Goal: Entertainment & Leisure: Browse casually

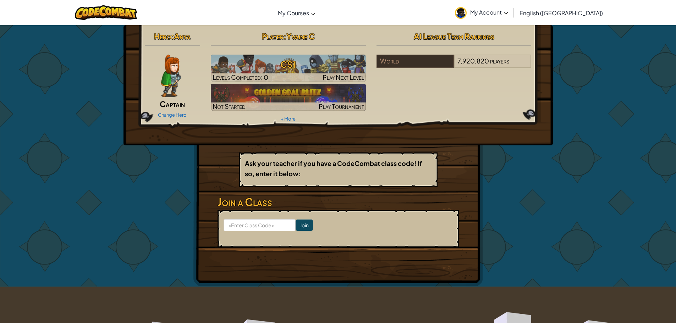
click at [167, 62] on img at bounding box center [171, 76] width 20 height 43
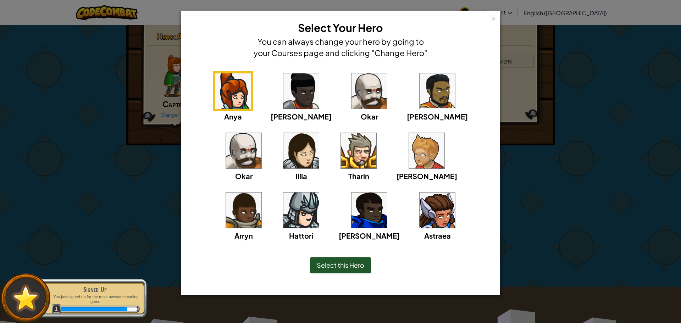
click at [283, 97] on img at bounding box center [300, 90] width 35 height 35
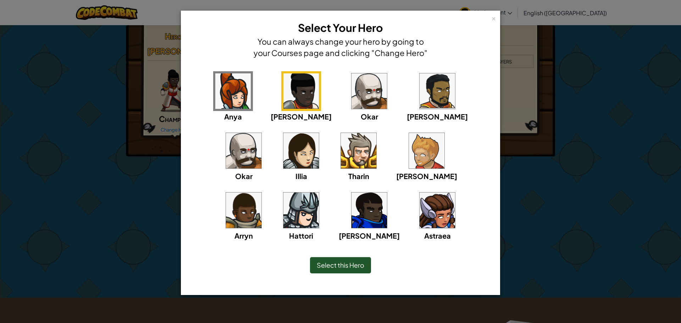
click at [352, 201] on img at bounding box center [369, 210] width 35 height 35
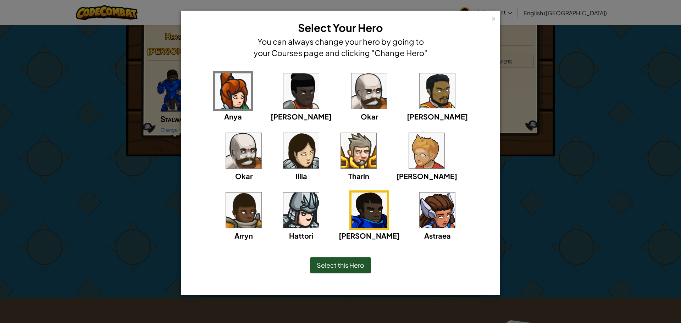
click at [342, 264] on span "Select this Hero" at bounding box center [341, 265] width 48 height 8
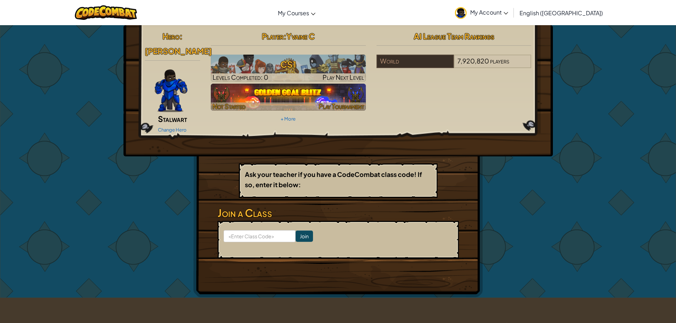
click at [291, 103] on div at bounding box center [288, 107] width 155 height 8
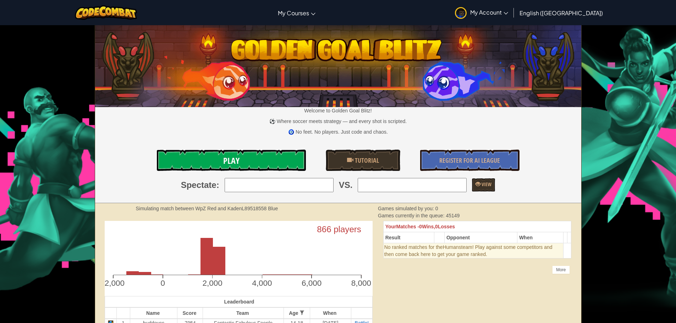
click at [272, 152] on link "Play" at bounding box center [231, 160] width 149 height 21
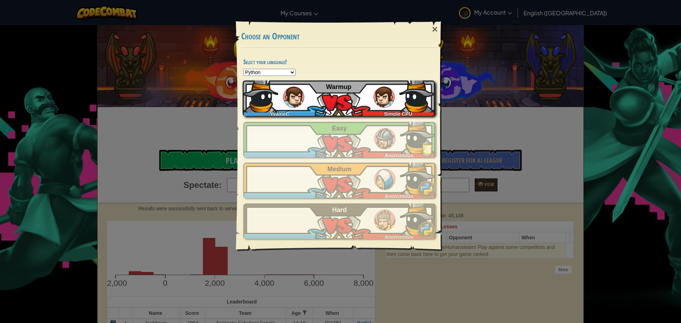
click at [319, 99] on div "YvaineC Simple CPU Warmup" at bounding box center [339, 98] width 192 height 35
